Goal: Task Accomplishment & Management: Manage account settings

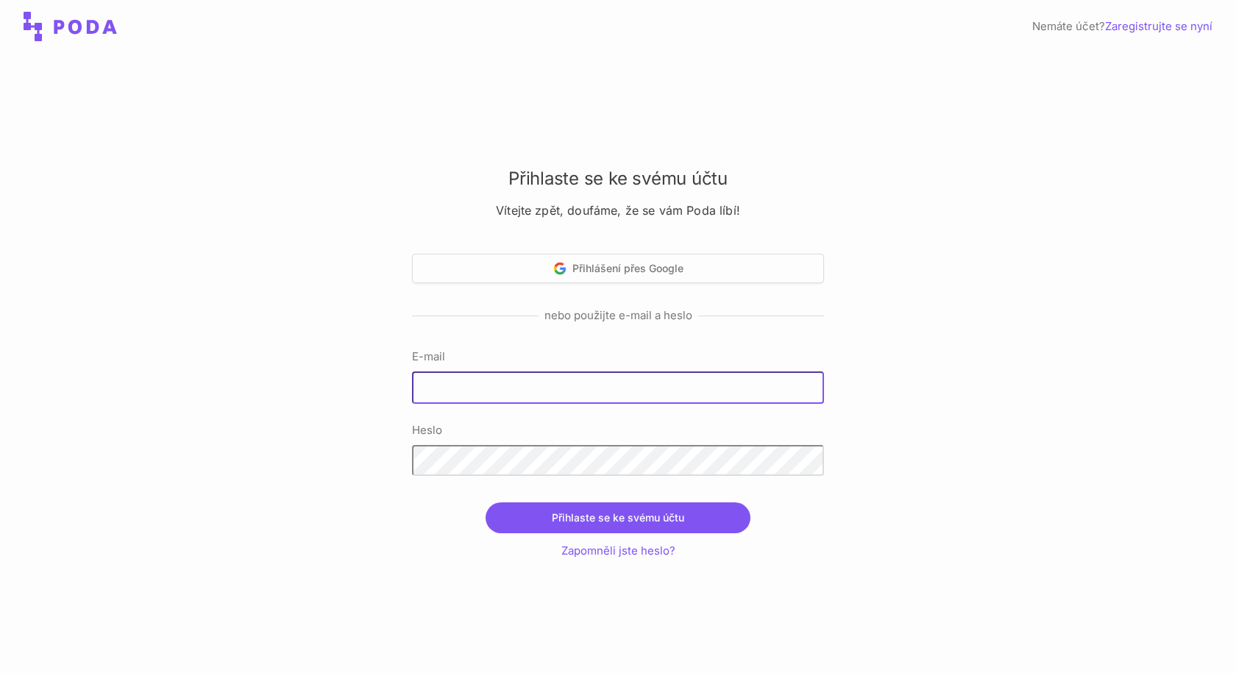
click at [503, 396] on input "E-mail" at bounding box center [618, 387] width 412 height 32
type input "[EMAIL_ADDRESS][DOMAIN_NAME]"
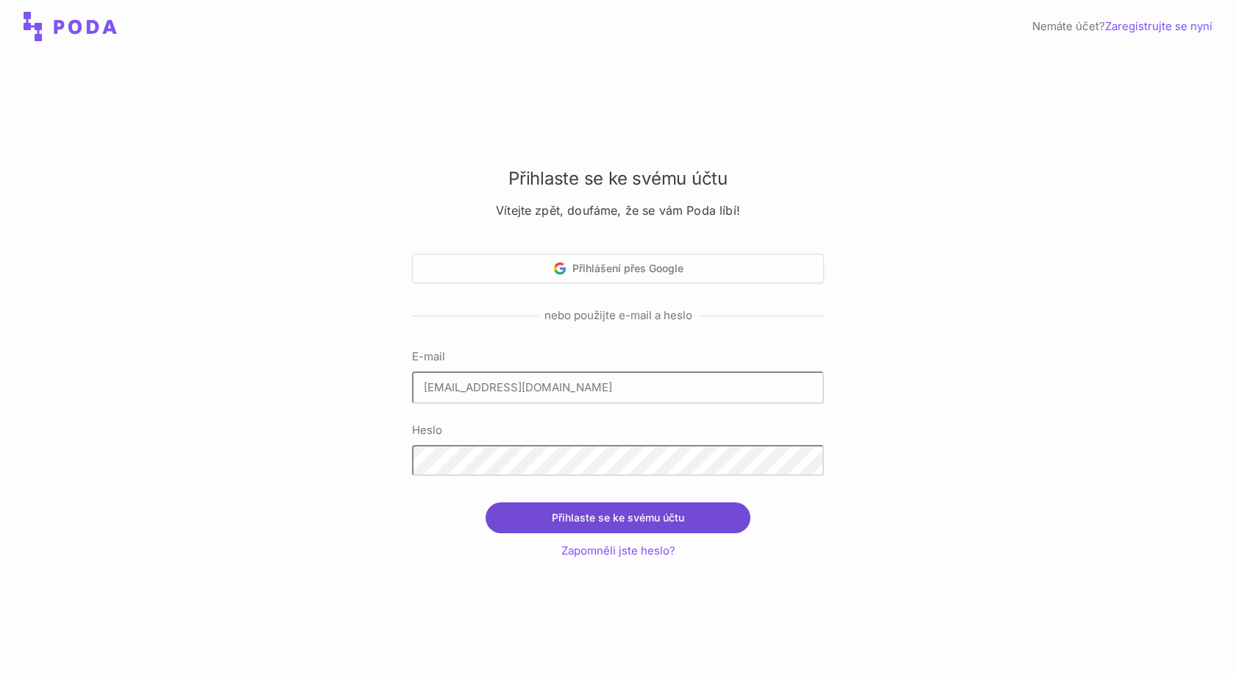
click at [687, 520] on button "Přihlaste se ke svému účtu" at bounding box center [617, 517] width 265 height 31
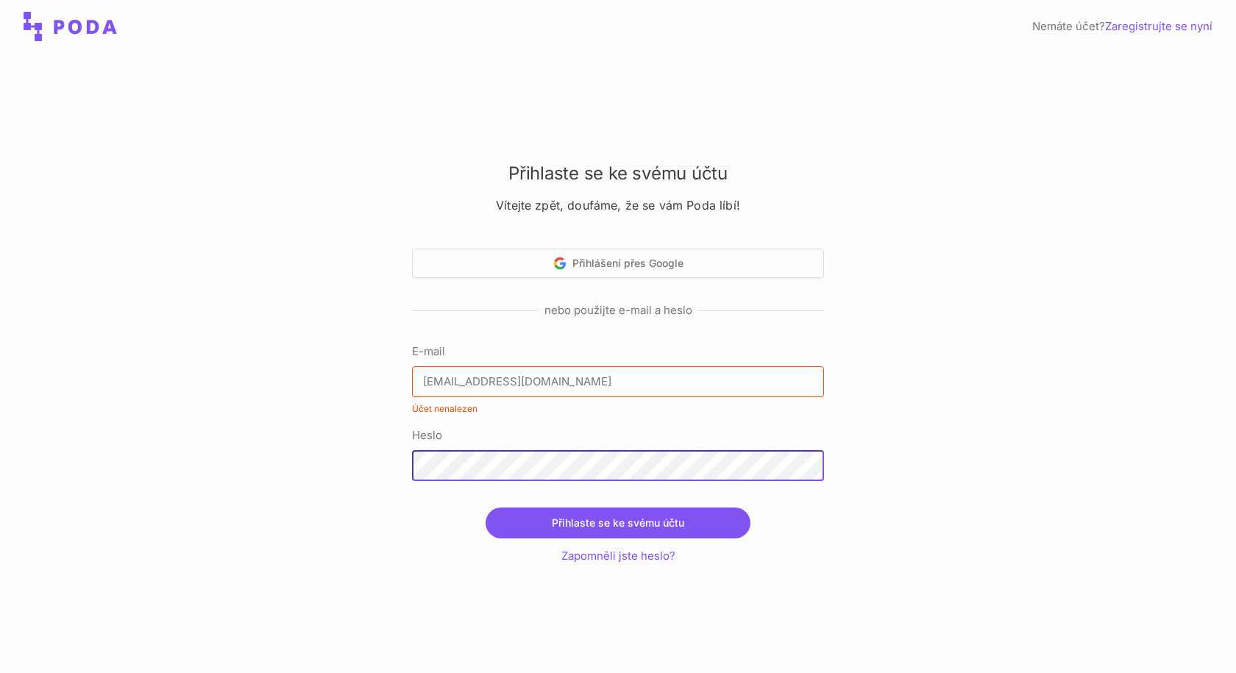
click at [349, 465] on div "Přihlaste se ke svému účtu Vítejte zpět, doufáme, že se vám Poda líbí! Přihláše…" at bounding box center [618, 363] width 1236 height 620
click at [585, 527] on font "Přihlaste se ke svému účtu" at bounding box center [618, 522] width 132 height 13
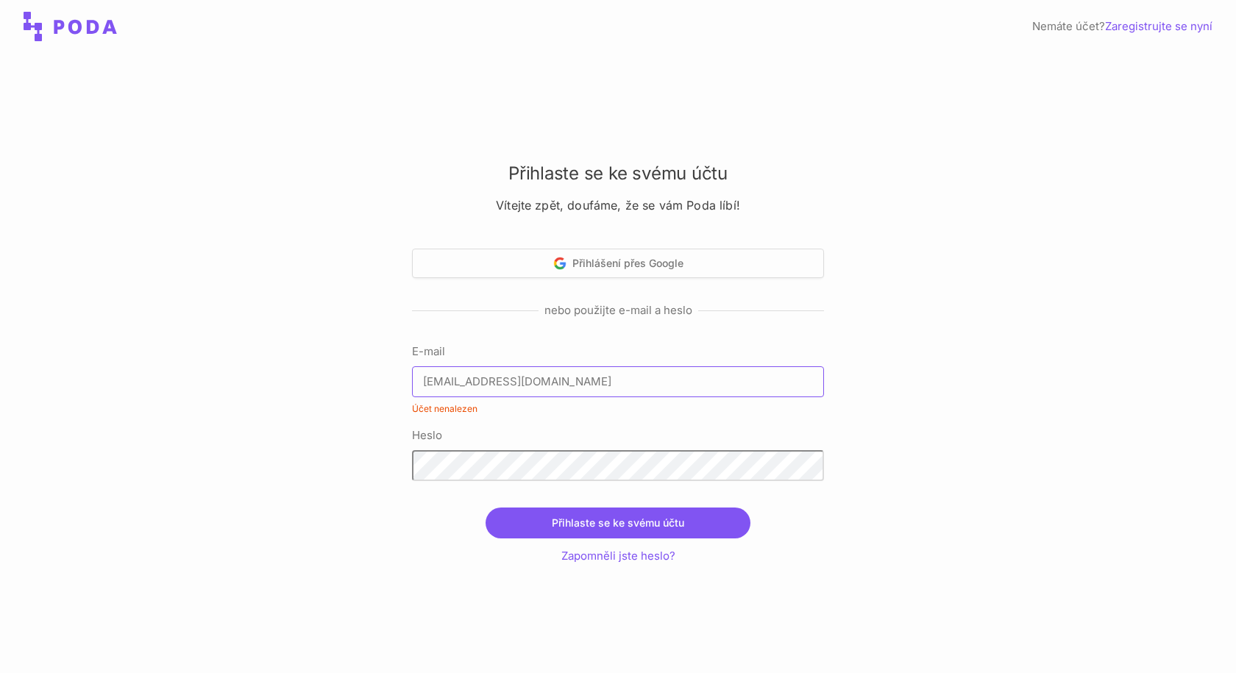
drag, startPoint x: 609, startPoint y: 380, endPoint x: 435, endPoint y: 387, distance: 174.5
click at [435, 387] on input "[EMAIL_ADDRESS][DOMAIN_NAME]" at bounding box center [618, 381] width 412 height 31
drag, startPoint x: 970, startPoint y: 462, endPoint x: 766, endPoint y: 385, distance: 218.6
click at [967, 463] on div "Přihlaste se ke svému účtu Vítejte zpět, doufáme, že se vám Poda líbí! Přihláše…" at bounding box center [618, 363] width 1236 height 620
click at [72, 26] on icon at bounding box center [71, 26] width 94 height 29
